Goal: Task Accomplishment & Management: Use online tool/utility

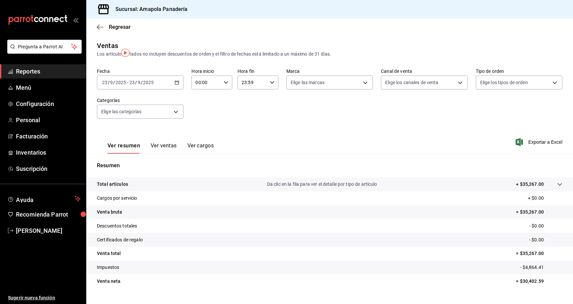
scroll to position [-2, 0]
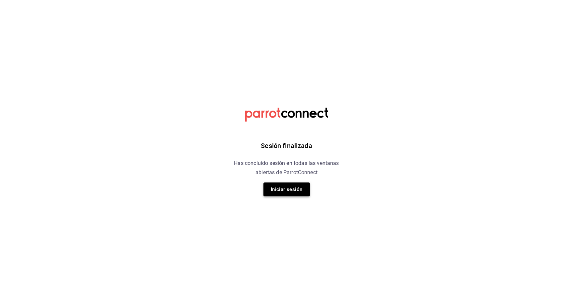
click at [296, 188] on button "Iniciar sesión" at bounding box center [286, 190] width 46 height 14
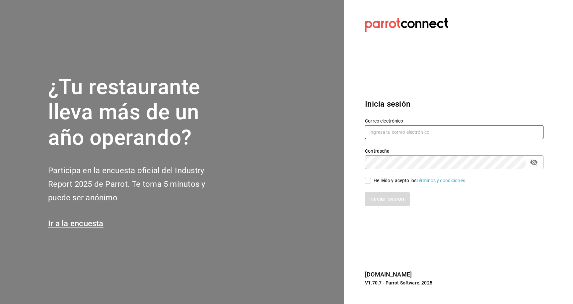
type input "facturacion@amapolapanaderia.com"
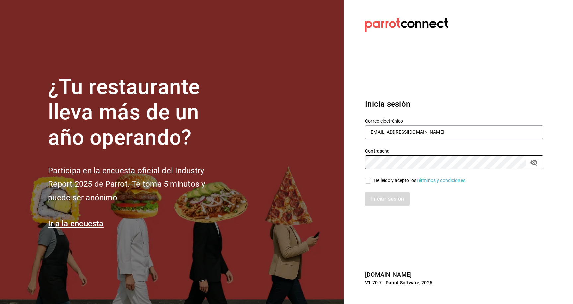
click at [366, 178] on input "He leído y acepto los Términos y condiciones." at bounding box center [368, 181] width 6 height 6
checkbox input "true"
click at [394, 200] on button "Iniciar sesión" at bounding box center [387, 199] width 45 height 14
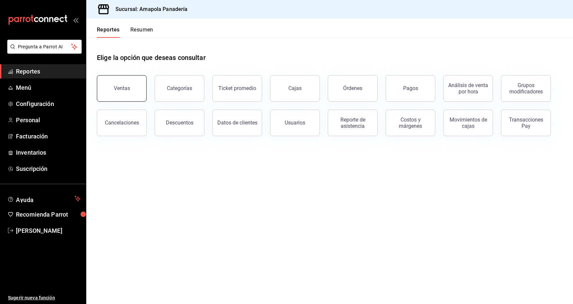
click at [139, 94] on button "Ventas" at bounding box center [122, 88] width 50 height 27
